Goal: Communication & Community: Share content

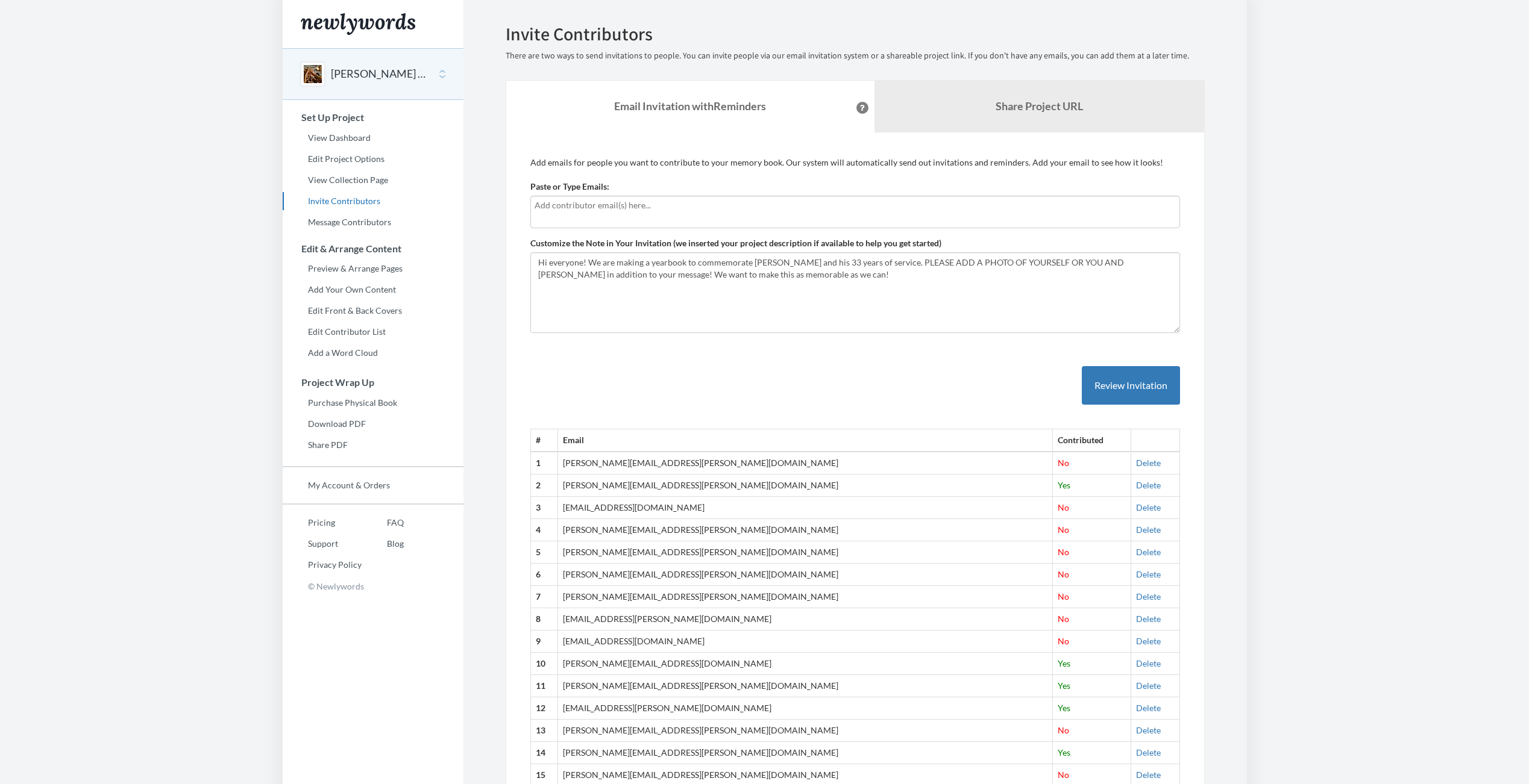
click at [753, 218] on div at bounding box center [855, 211] width 649 height 32
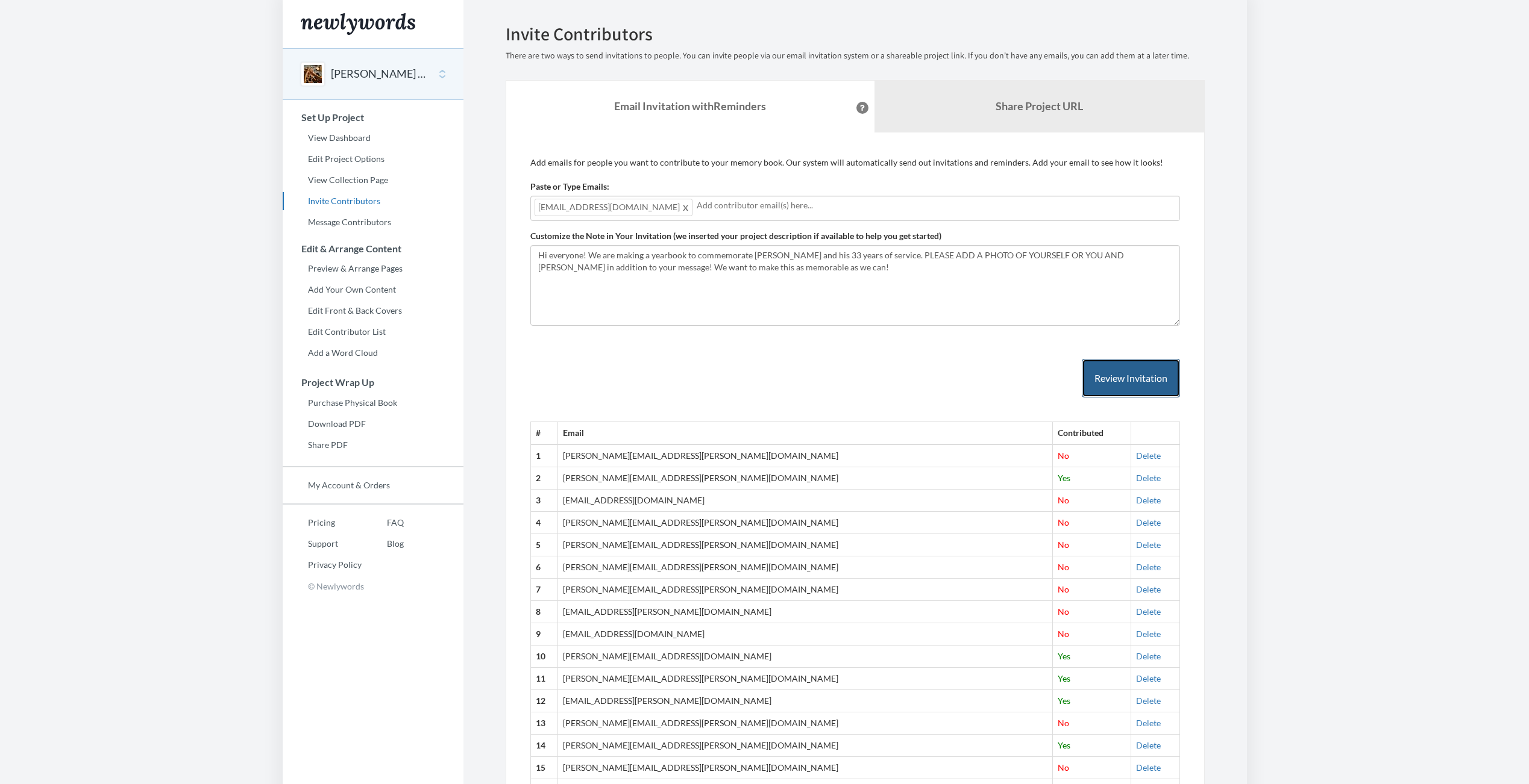
click at [1148, 375] on button "Review Invitation" at bounding box center [1131, 379] width 98 height 39
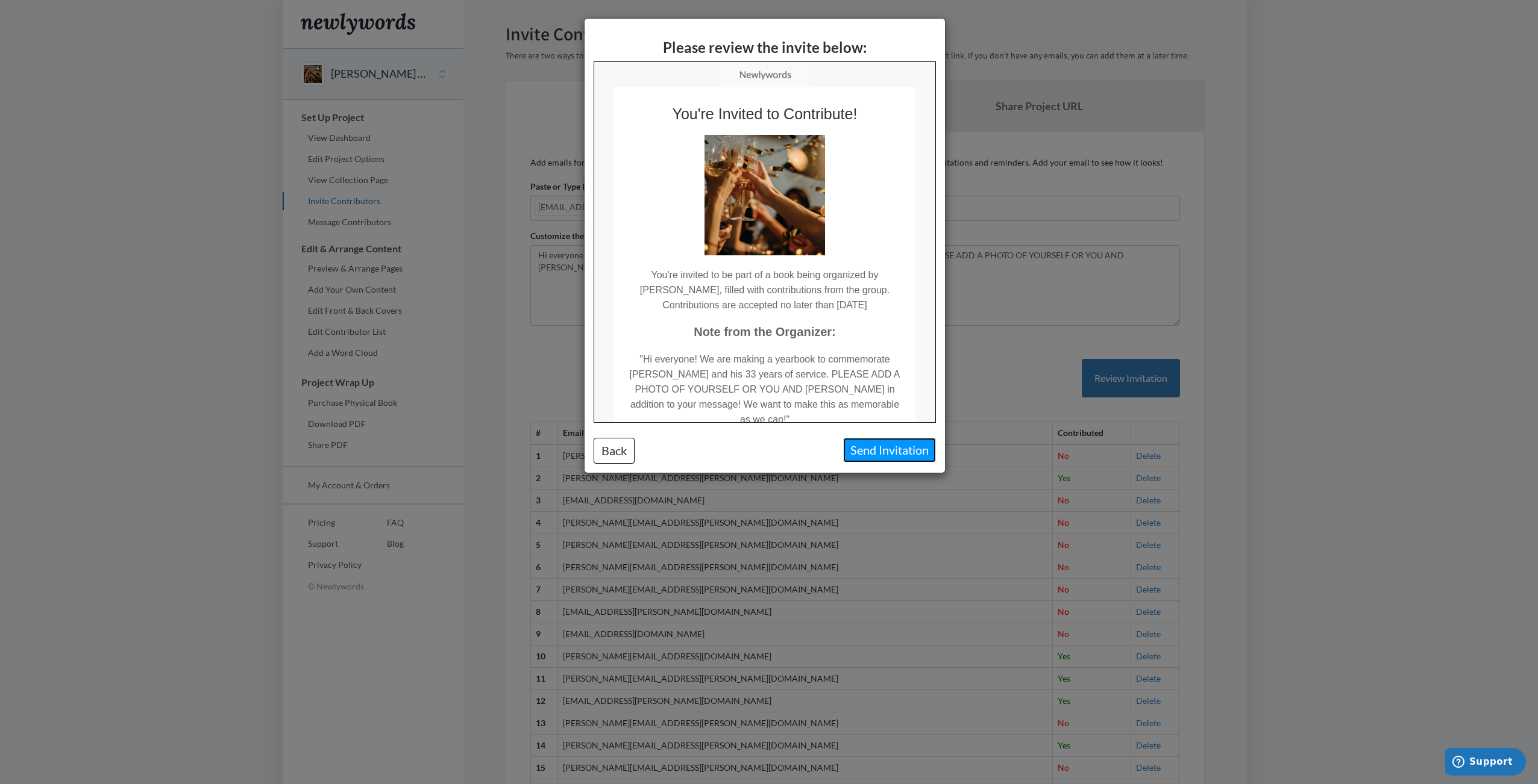
click at [929, 448] on button "Send Invitation" at bounding box center [890, 450] width 92 height 25
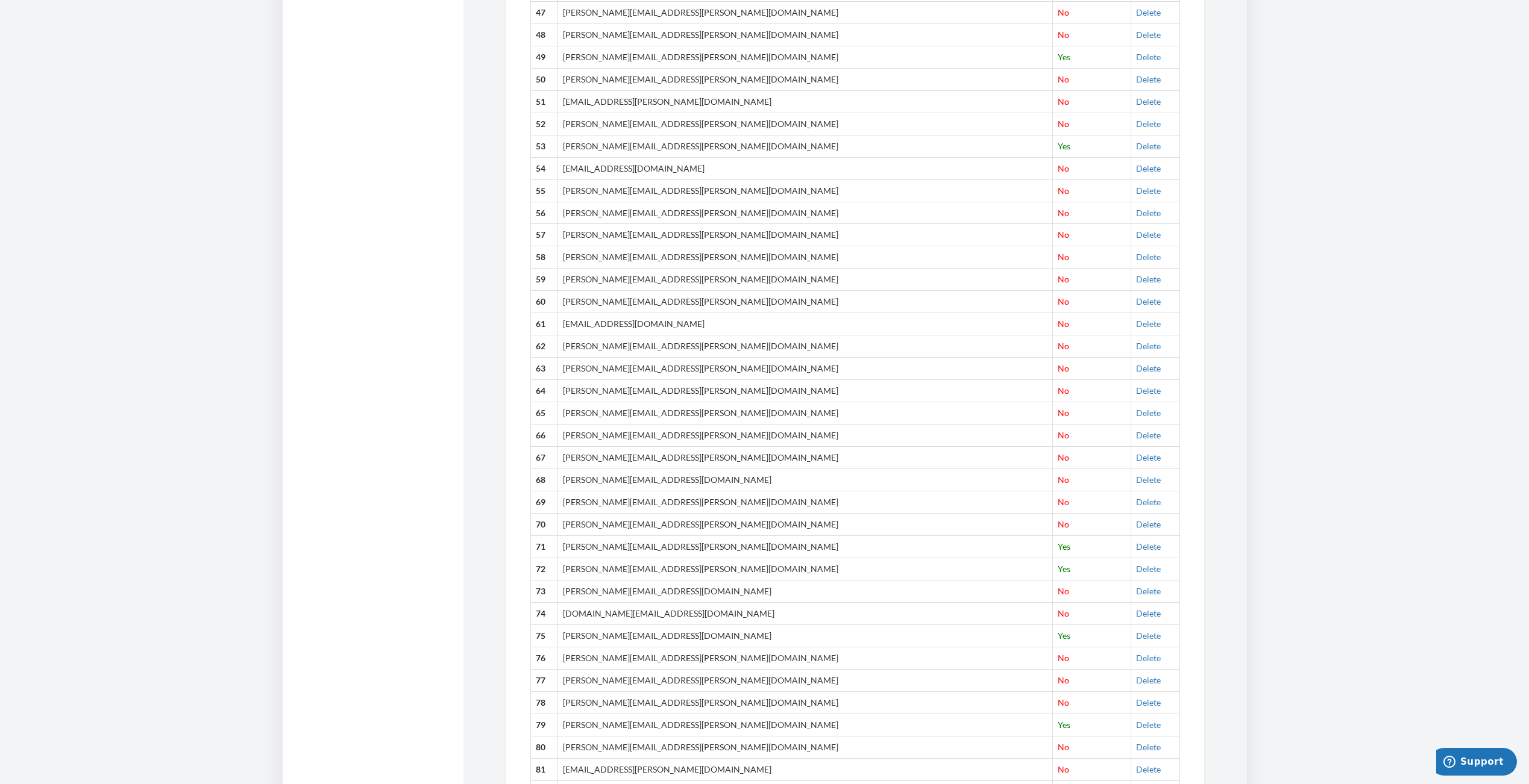
scroll to position [1950, 0]
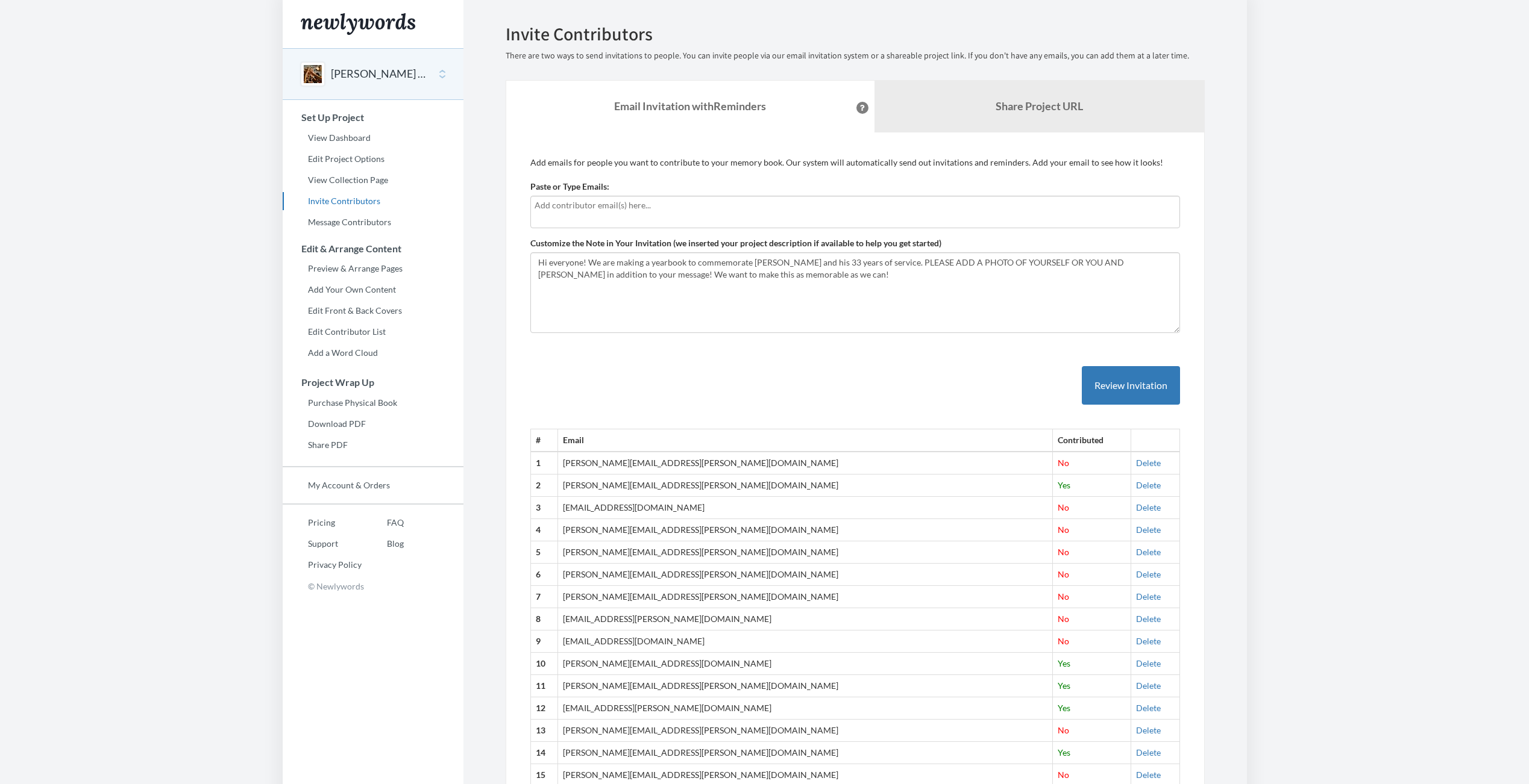
click at [629, 218] on div at bounding box center [855, 211] width 649 height 32
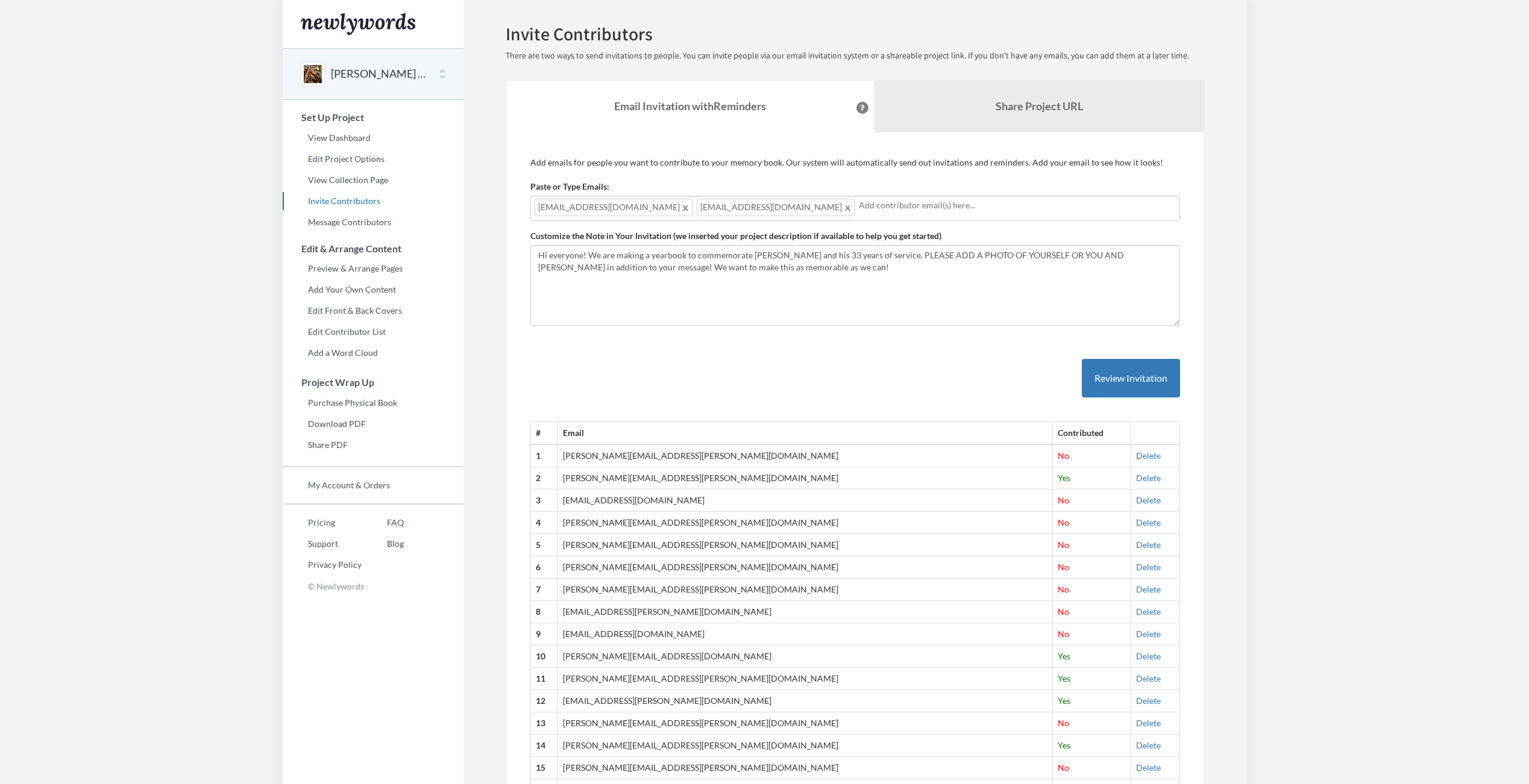
click at [843, 211] on span at bounding box center [847, 207] width 9 height 15
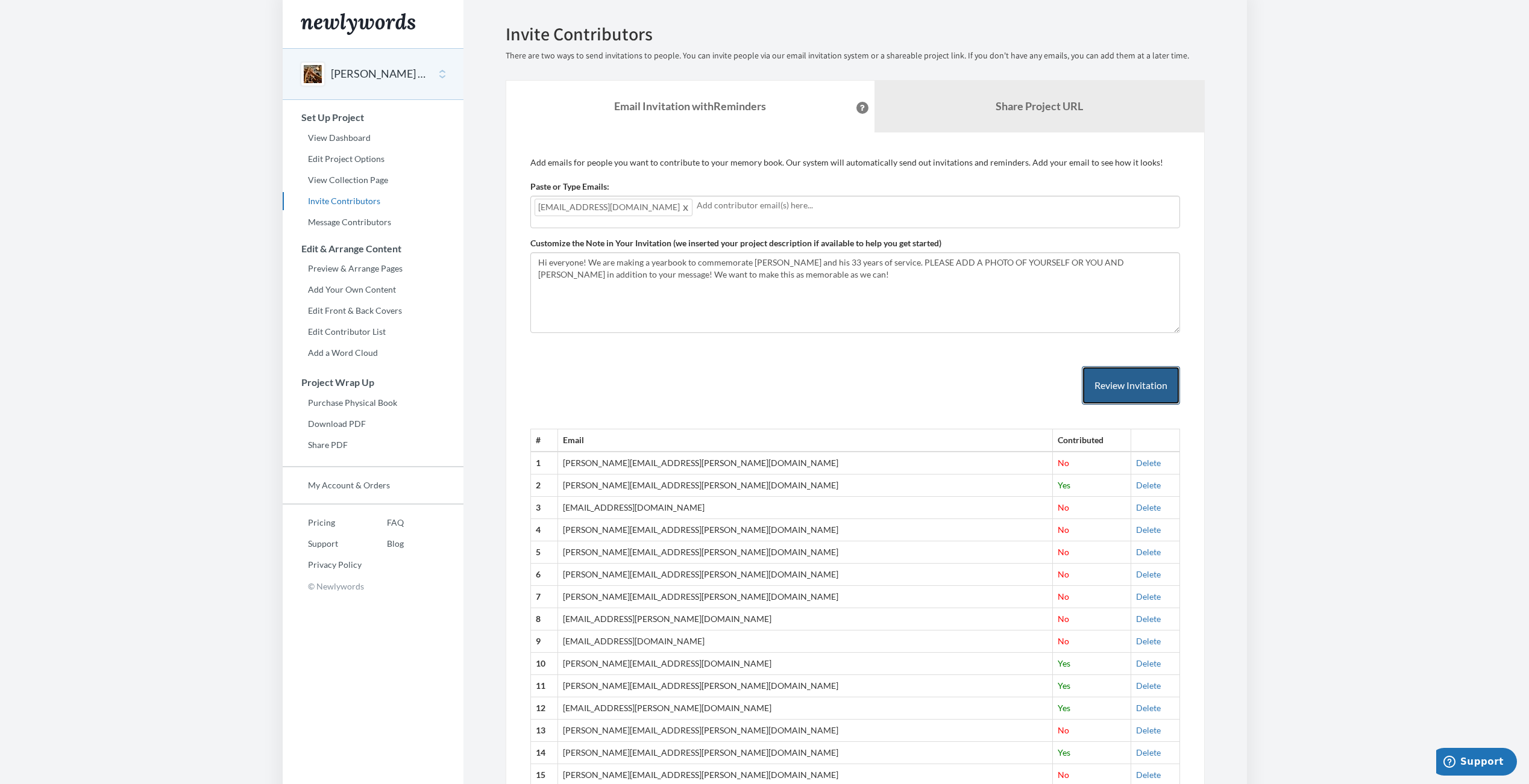
click at [1157, 390] on button "Review Invitation" at bounding box center [1131, 386] width 98 height 39
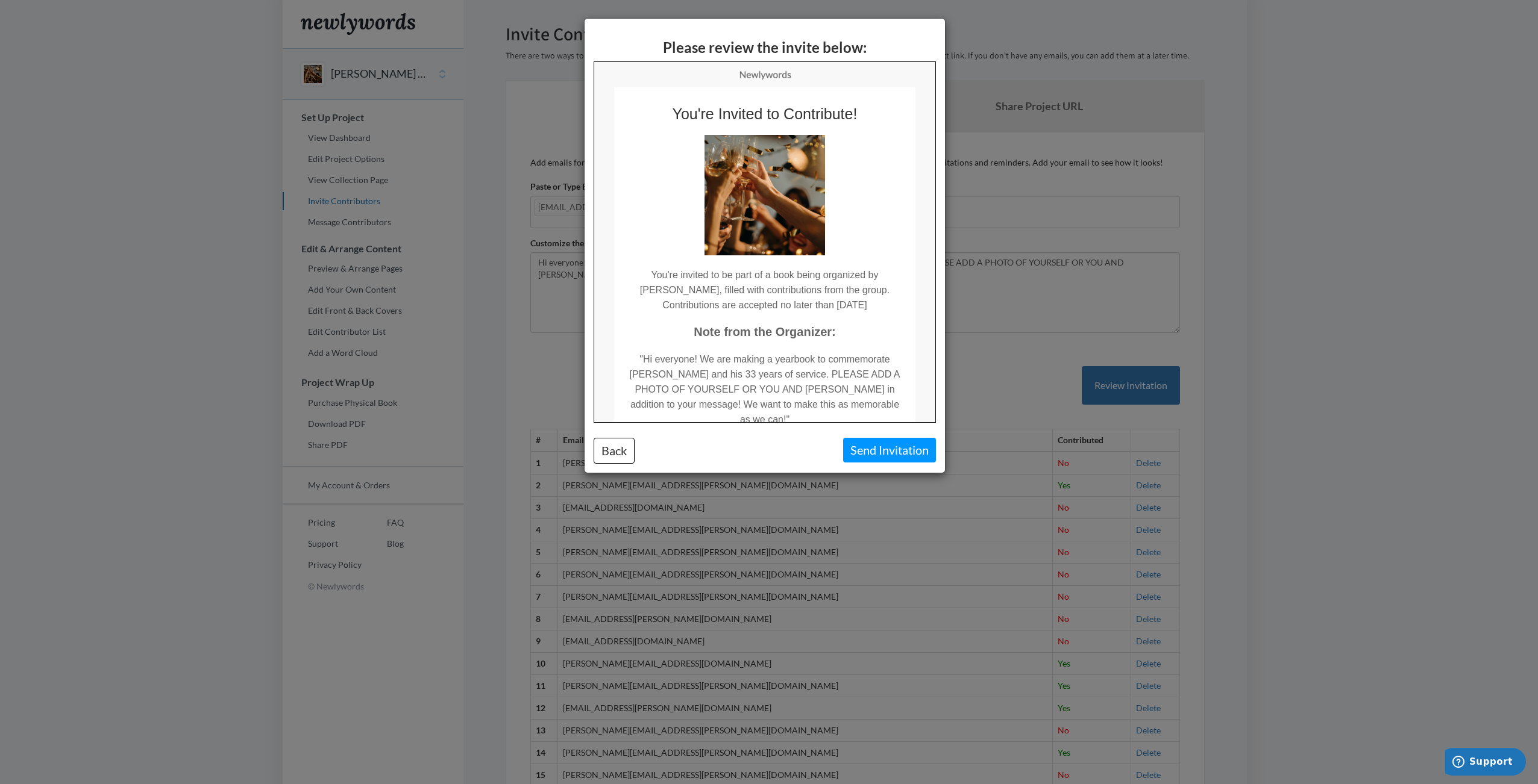
click at [667, 360] on td ""Hi everyone! We are making a yearbook to commemorate [PERSON_NAME] and his 33 …" at bounding box center [764, 383] width 301 height 88
click at [873, 454] on button "Send Invitation" at bounding box center [890, 450] width 92 height 25
